Goal: Navigation & Orientation: Find specific page/section

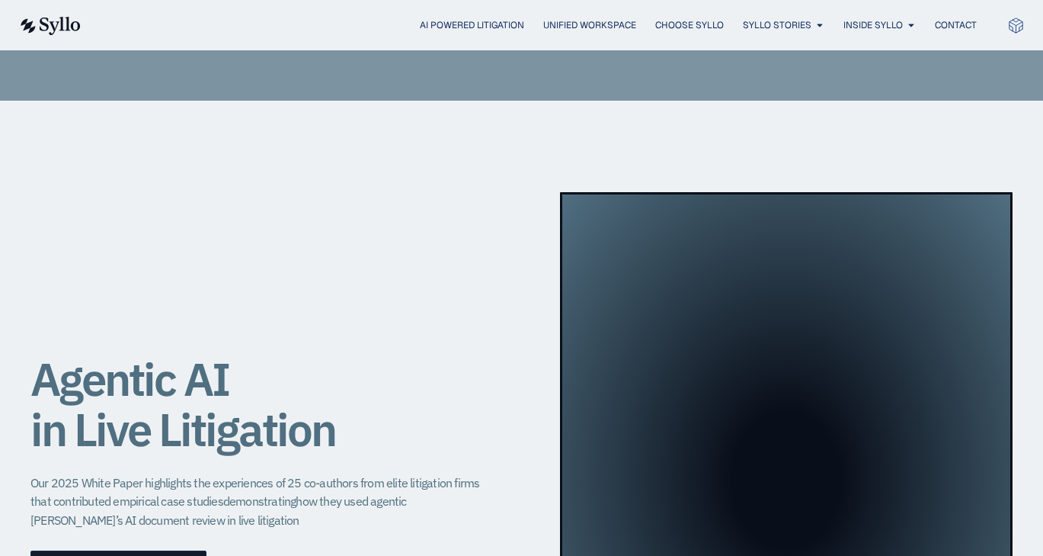
scroll to position [1292, 0]
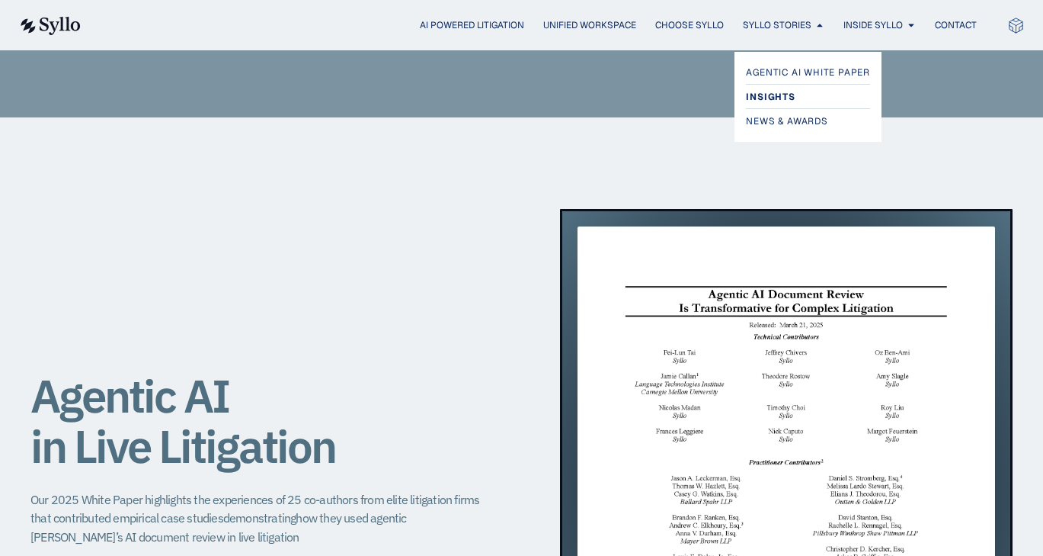
click at [775, 89] on span "Insights" at bounding box center [770, 97] width 49 height 18
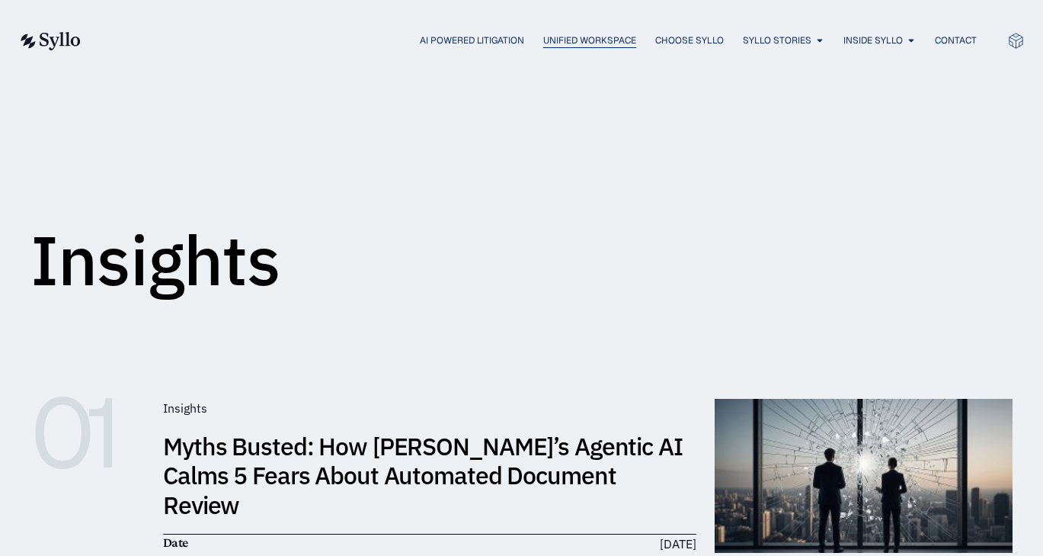
click at [610, 34] on span "Unified Workspace" at bounding box center [589, 41] width 93 height 14
